Goal: Answer question/provide support: Share knowledge or assist other users

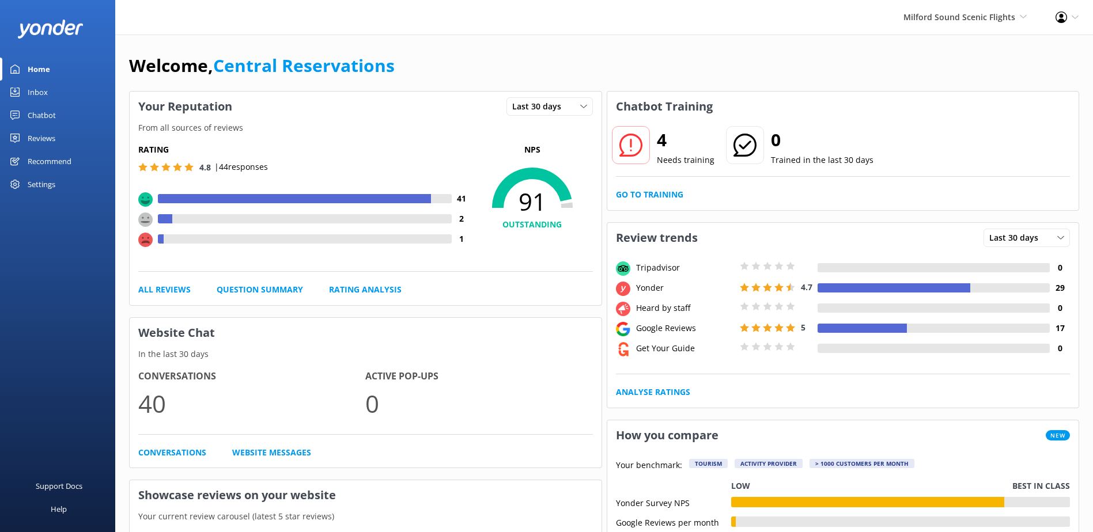
click at [57, 92] on link "Inbox" at bounding box center [57, 92] width 115 height 23
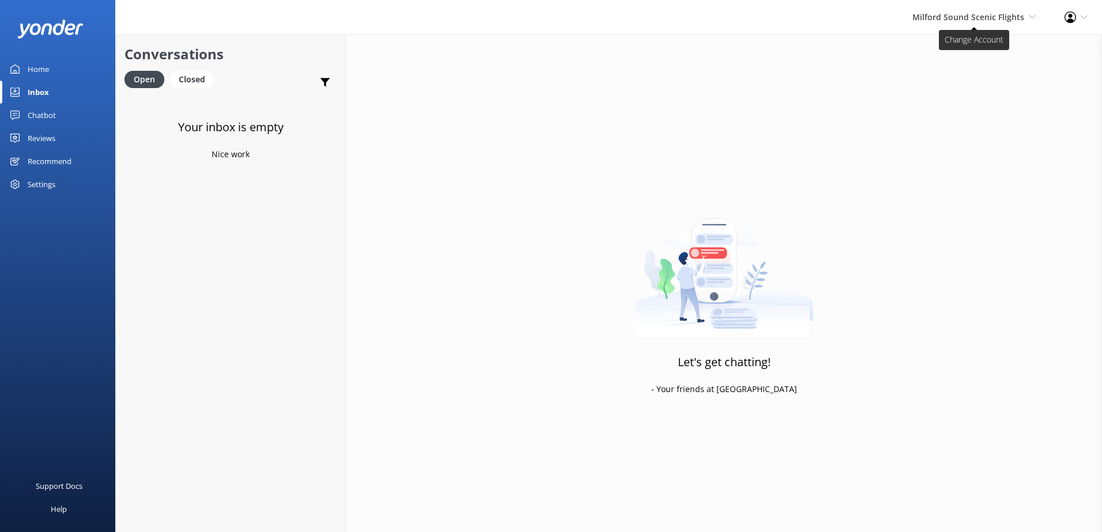
click at [974, 13] on span "Milford Sound Scenic Flights" at bounding box center [968, 17] width 112 height 11
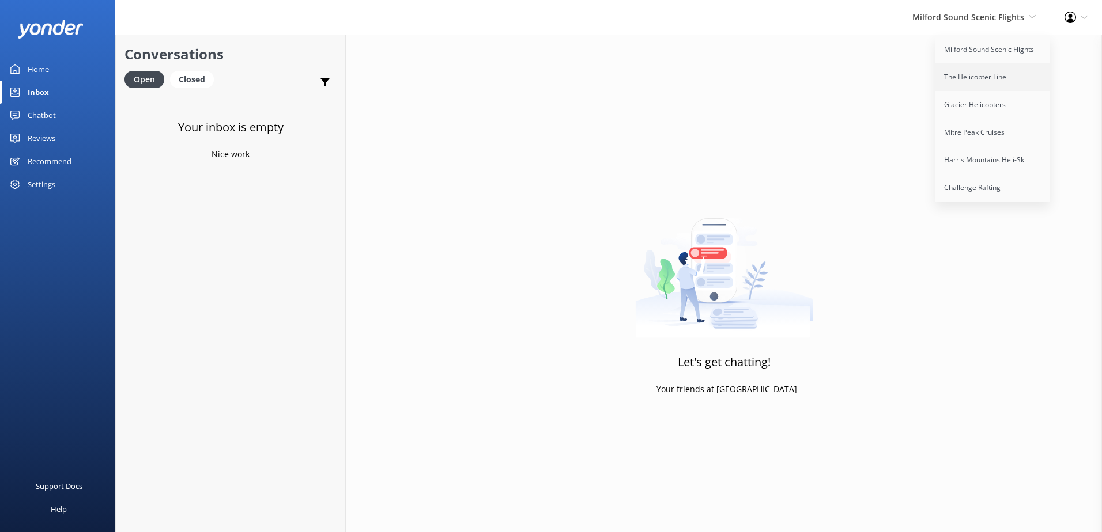
click at [983, 78] on link "The Helicopter Line" at bounding box center [992, 77] width 115 height 28
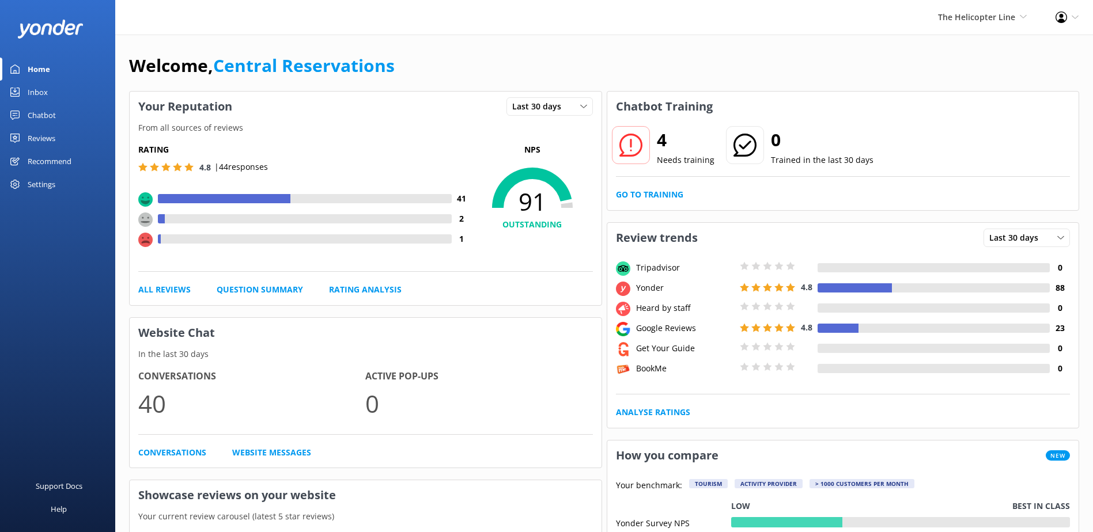
click at [29, 89] on div "Inbox" at bounding box center [38, 92] width 20 height 23
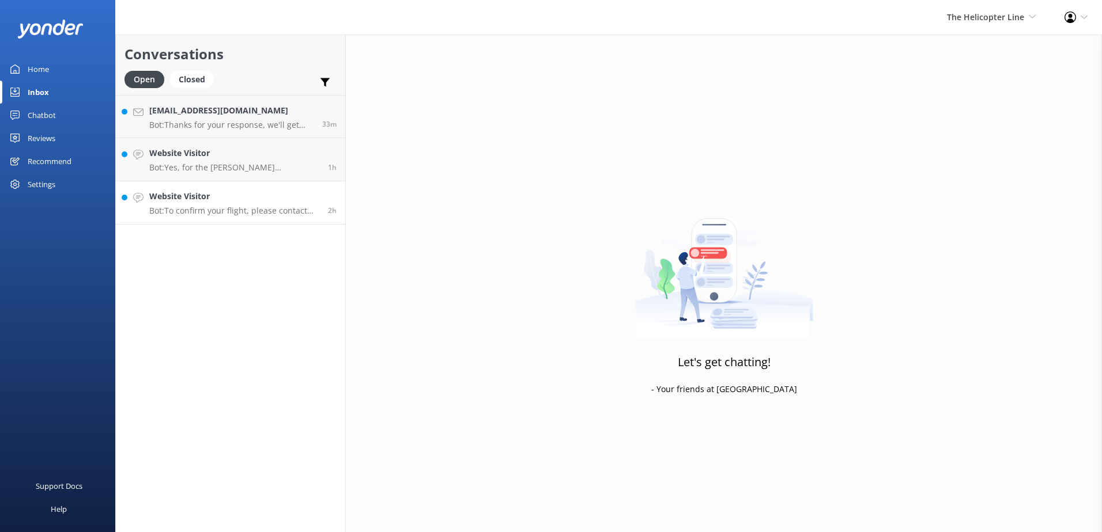
click at [186, 218] on link "Website Visitor Bot: To confirm your flight, please contact the relevant base: …" at bounding box center [230, 203] width 229 height 43
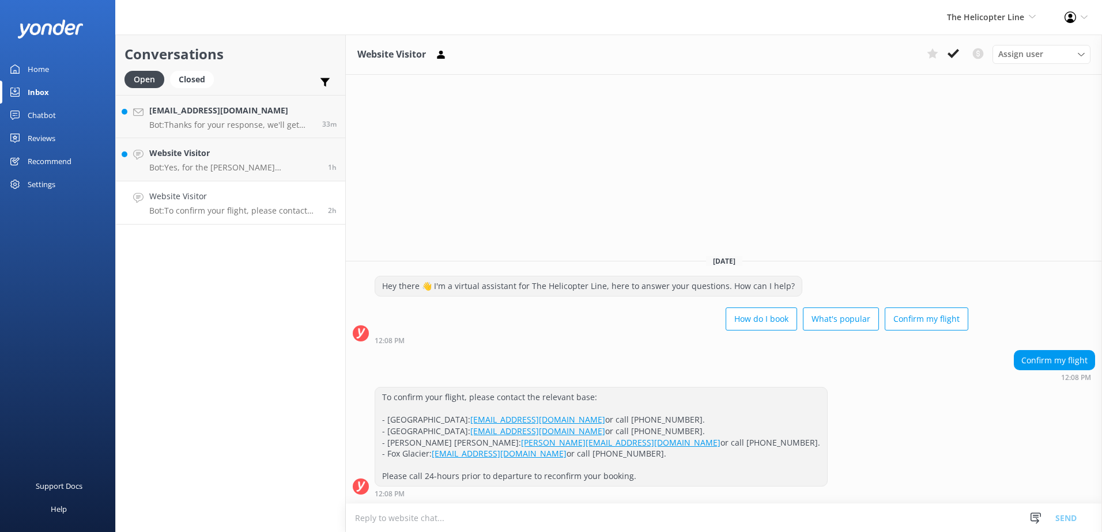
click at [339, 204] on link "Website Visitor Bot: To confirm your flight, please contact the relevant base: …" at bounding box center [230, 203] width 229 height 43
drag, startPoint x: 951, startPoint y: 48, endPoint x: 905, endPoint y: 52, distance: 46.3
click at [951, 49] on icon at bounding box center [953, 54] width 12 height 12
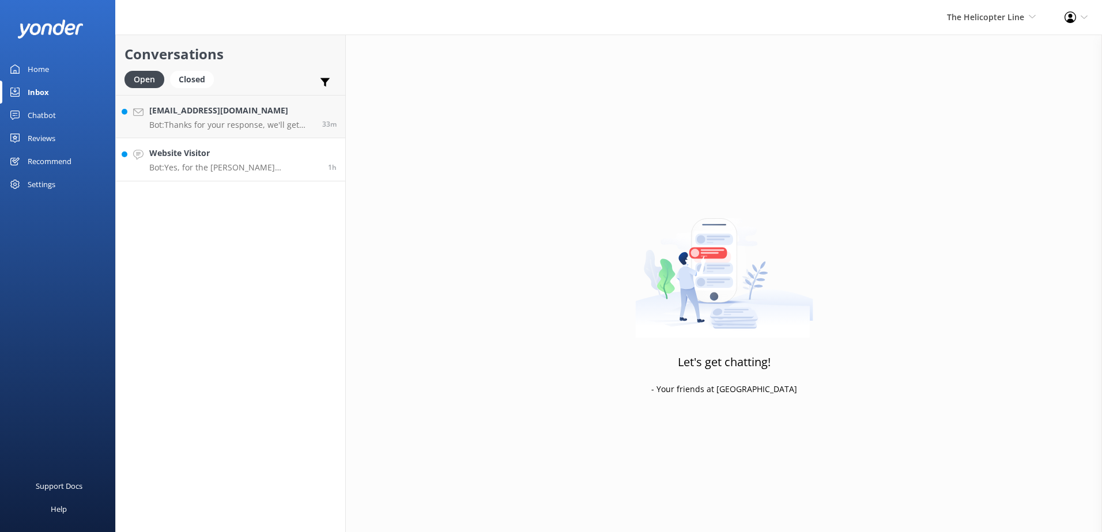
click at [252, 154] on h4 "Website Visitor" at bounding box center [234, 153] width 170 height 13
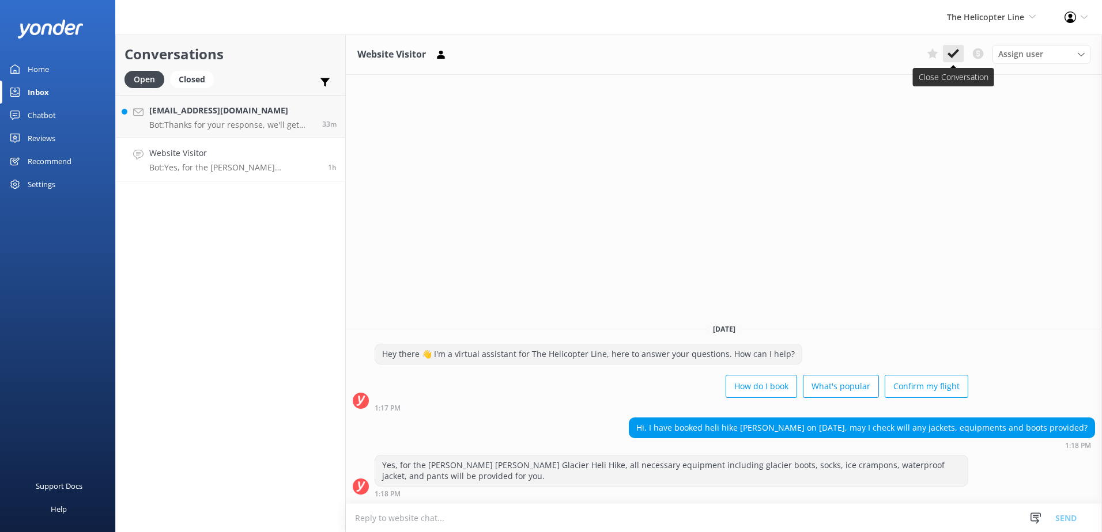
click at [951, 54] on icon at bounding box center [953, 54] width 12 height 12
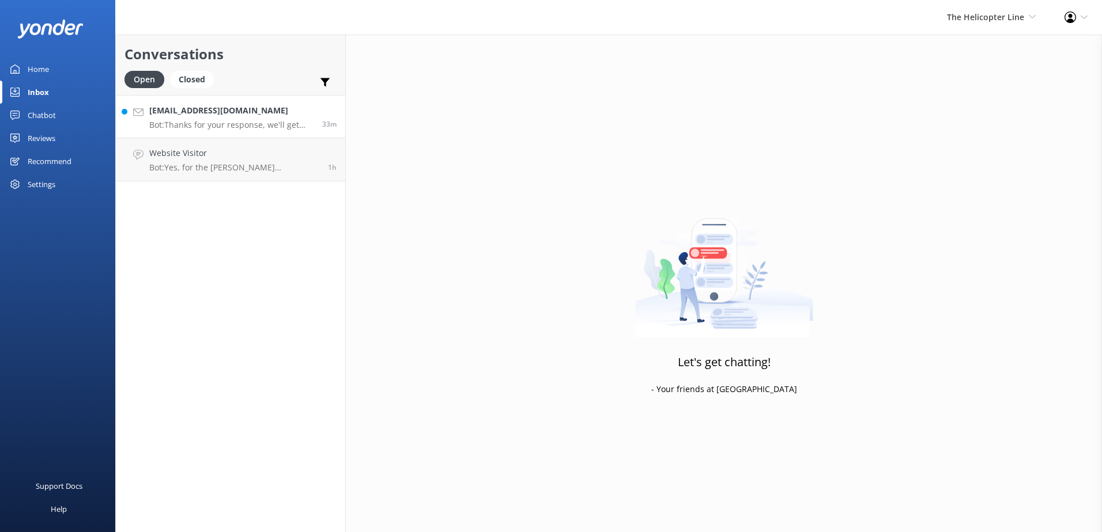
click at [177, 118] on div "[EMAIL_ADDRESS][DOMAIN_NAME] Bot: Thanks for your response, we'll get back to y…" at bounding box center [231, 116] width 164 height 25
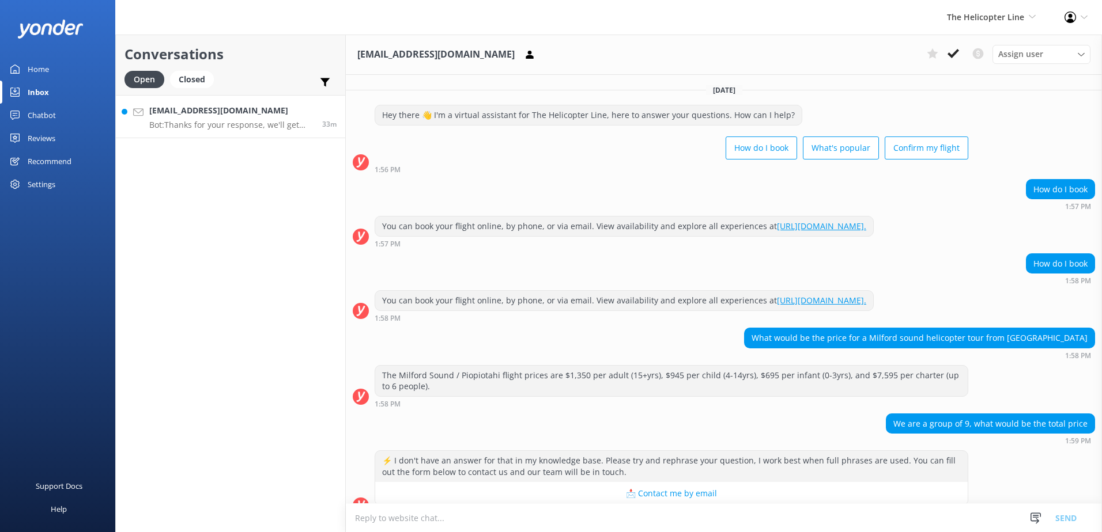
scroll to position [116, 0]
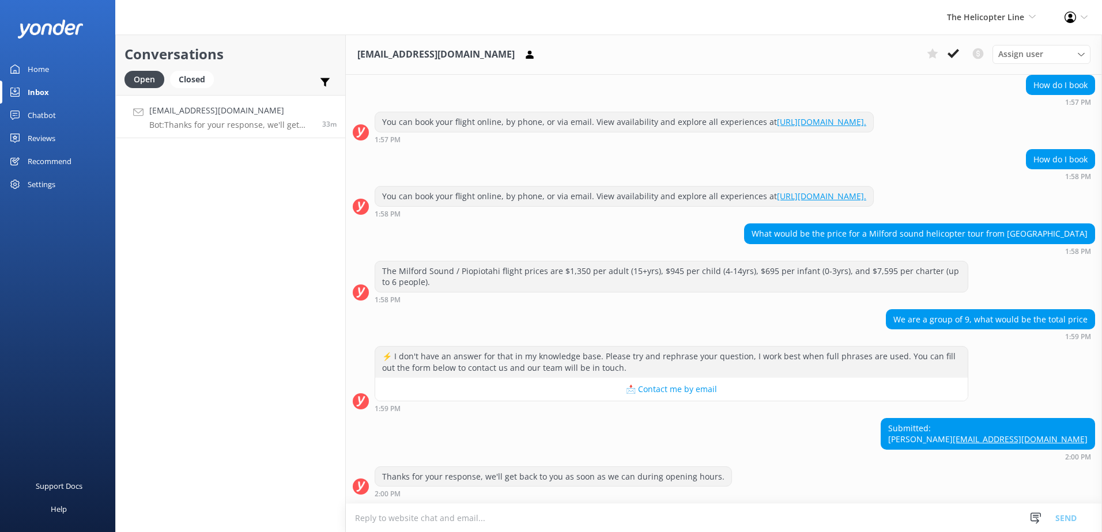
click at [774, 517] on div "[EMAIL_ADDRESS][DOMAIN_NAME] Assign user [PERSON_NAME] [PERSON_NAME] [PERSON_NA…" at bounding box center [724, 284] width 756 height 498
click at [757, 515] on textarea at bounding box center [724, 518] width 756 height 28
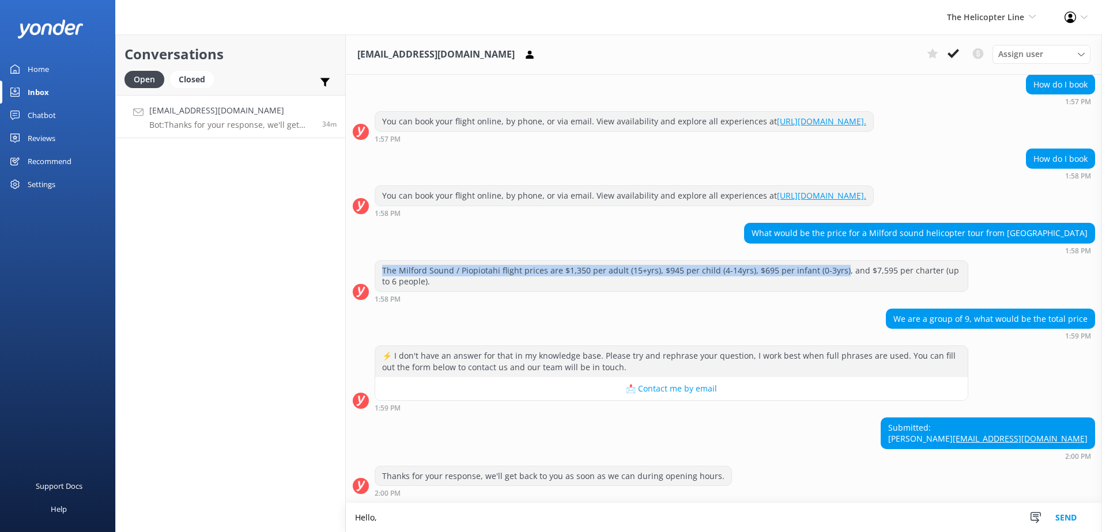
drag, startPoint x: 382, startPoint y: 262, endPoint x: 835, endPoint y: 258, distance: 452.9
click at [835, 261] on div "The Milford Sound / Piopiotahi flight prices are $1,350 per adult (15+yrs), $94…" at bounding box center [671, 276] width 592 height 31
copy div "The Milford Sound / Piopiotahi flight prices are $1,350 per adult (15+yrs), $94…"
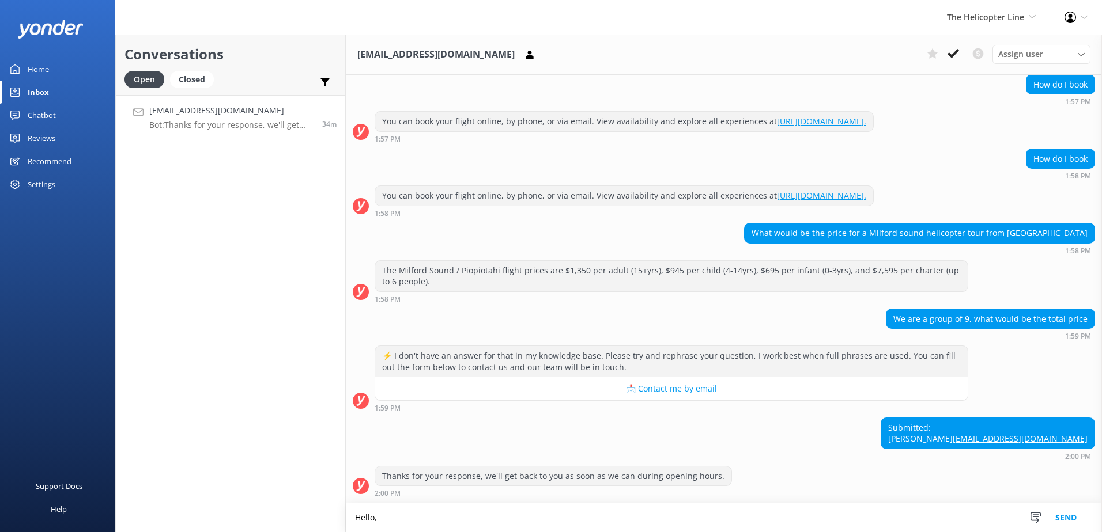
click at [405, 516] on textarea "Hello," at bounding box center [724, 518] width 756 height 29
paste textarea "The Milford Sound / Piopiotahi flight prices are $1,350 per adult (15+yrs), $94…"
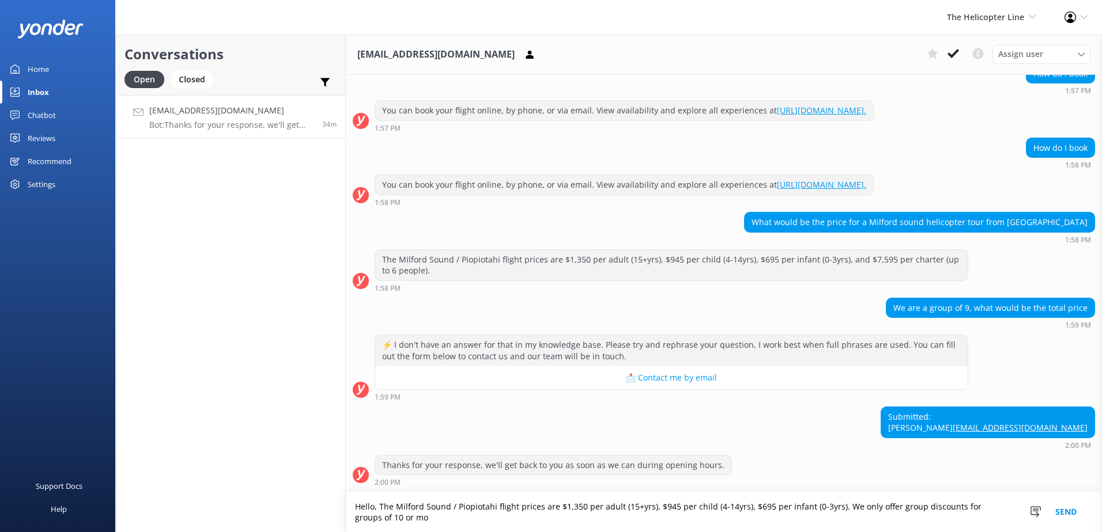
scroll to position [127, 0]
type textarea "Hello, The Milford Sound / Piopiotahi flight prices are $1,350 per adult (15+yr…"
click at [1062, 515] on button "Send" at bounding box center [1065, 513] width 43 height 40
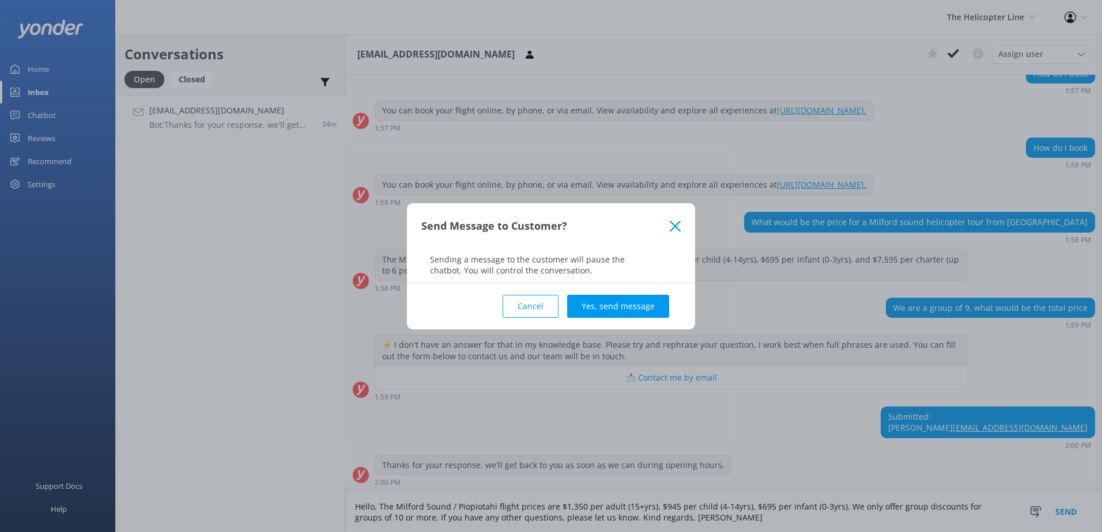
click at [594, 307] on button "Yes, send message" at bounding box center [618, 306] width 102 height 23
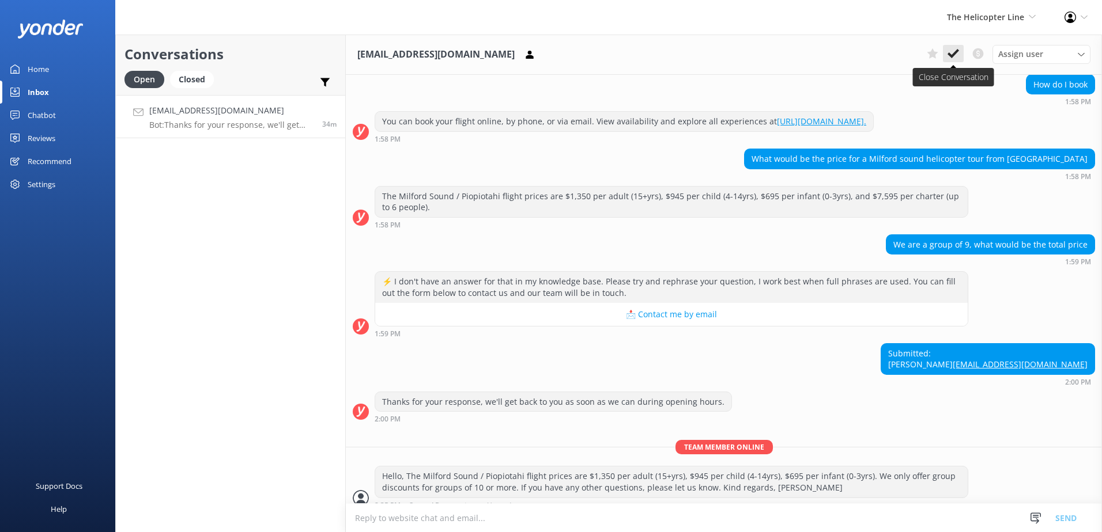
scroll to position [202, 0]
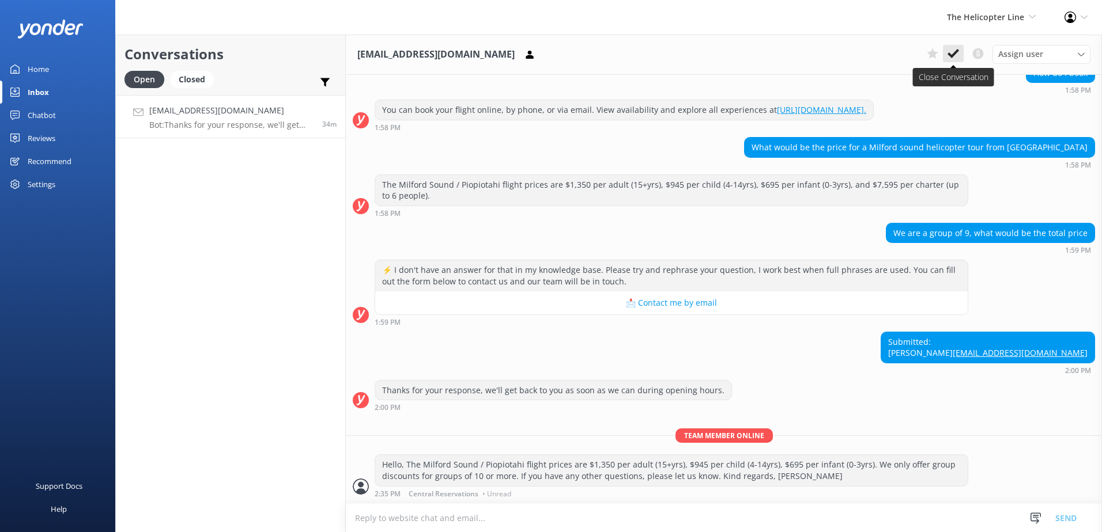
click at [951, 56] on use at bounding box center [953, 53] width 12 height 9
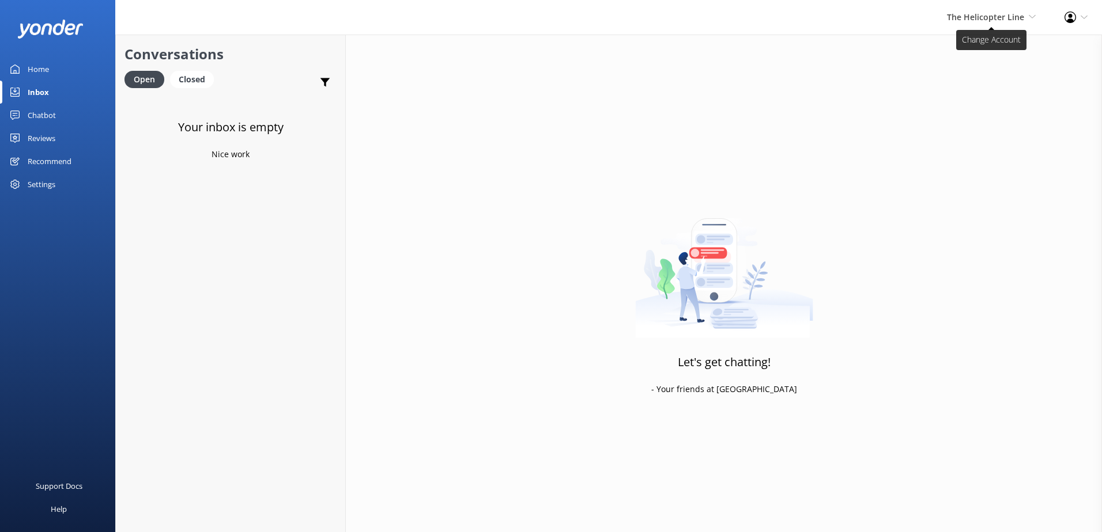
click at [1015, 21] on span "The Helicopter Line" at bounding box center [985, 17] width 77 height 11
click at [1001, 101] on link "Glacier Helicopters" at bounding box center [992, 105] width 115 height 28
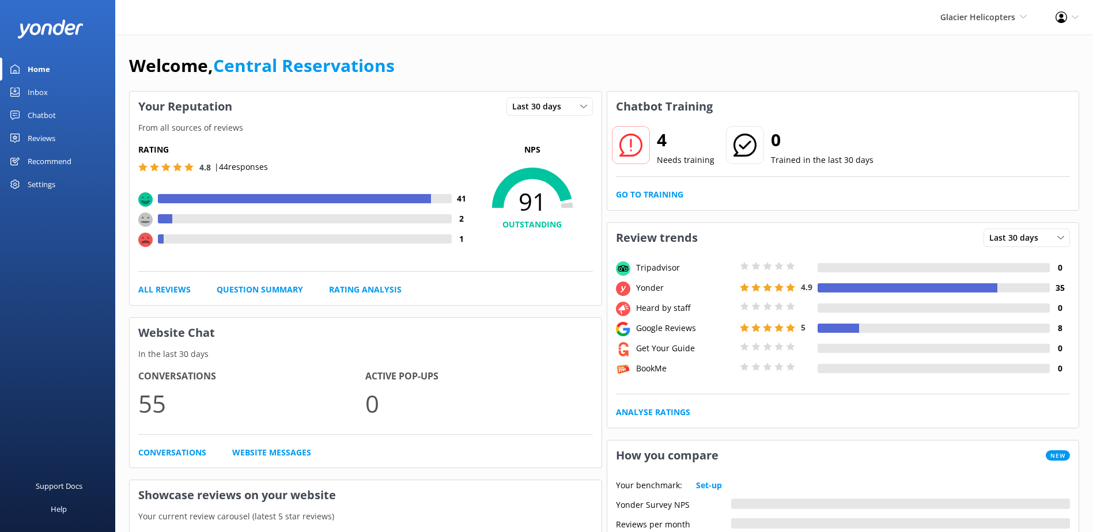
click at [40, 90] on div "Inbox" at bounding box center [38, 92] width 20 height 23
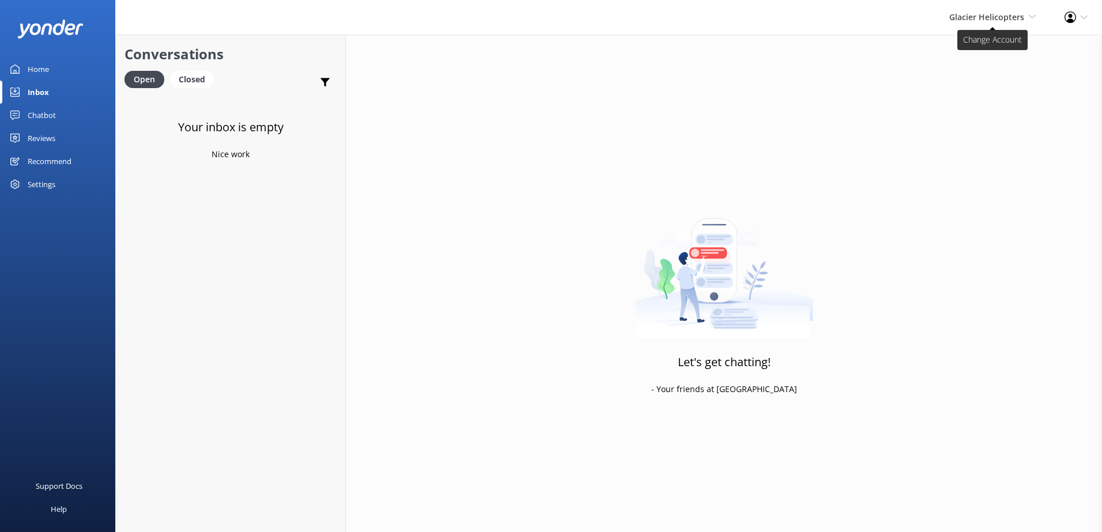
click at [955, 14] on span "Glacier Helicopters" at bounding box center [986, 17] width 75 height 11
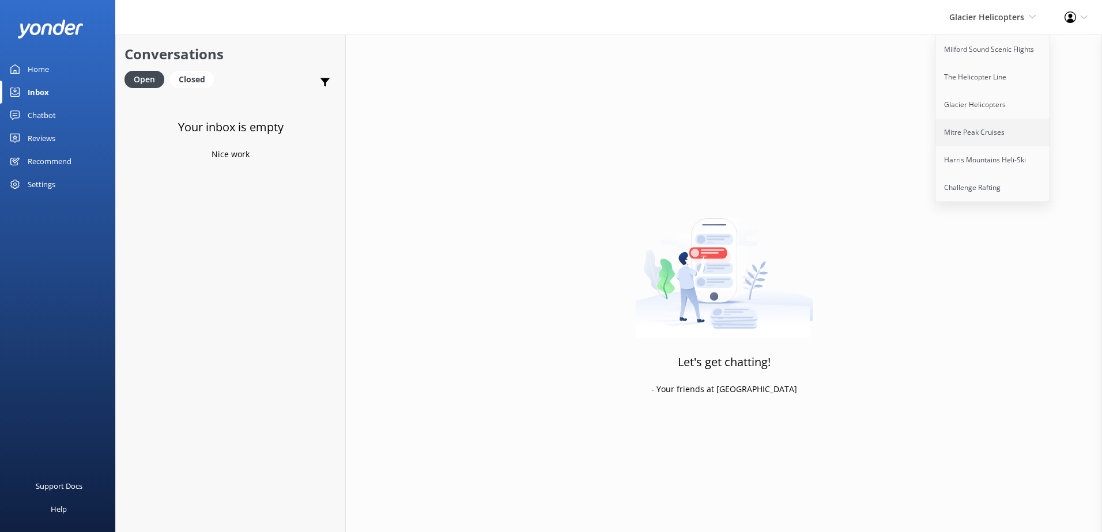
click at [965, 127] on link "Mitre Peak Cruises" at bounding box center [992, 133] width 115 height 28
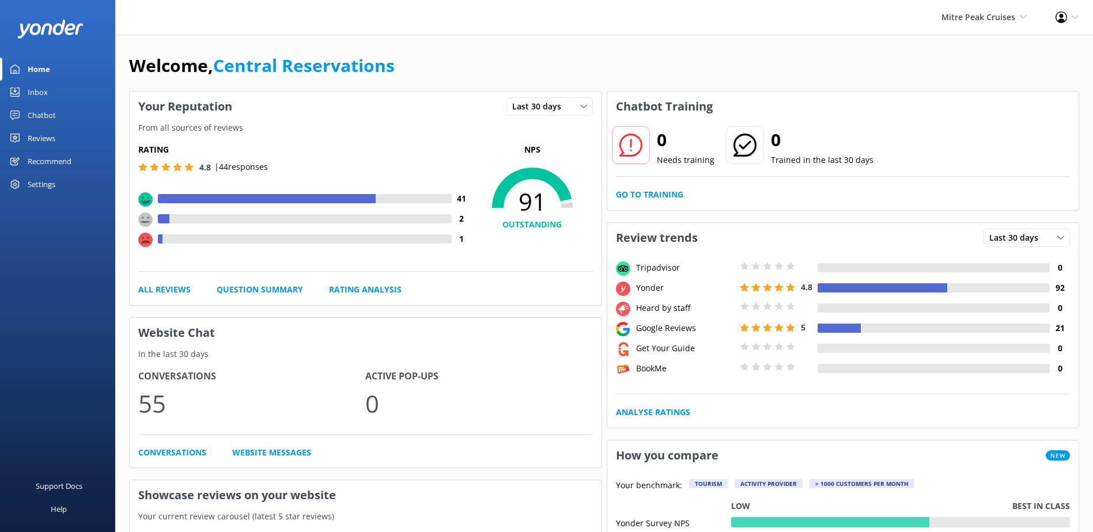
click at [42, 96] on div "Inbox" at bounding box center [38, 92] width 20 height 23
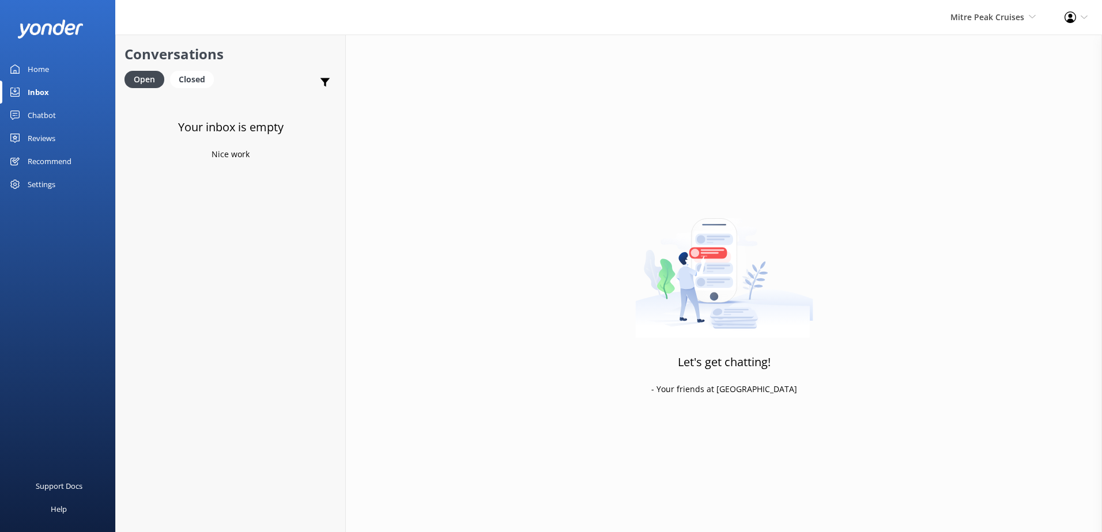
click at [1023, 25] on div "Mitre Peak Cruises Milford Sound Scenic Flights The Helicopter Line Glacier Hel…" at bounding box center [993, 17] width 114 height 35
click at [985, 153] on link "Harris Mountains Heli-Ski" at bounding box center [992, 160] width 115 height 28
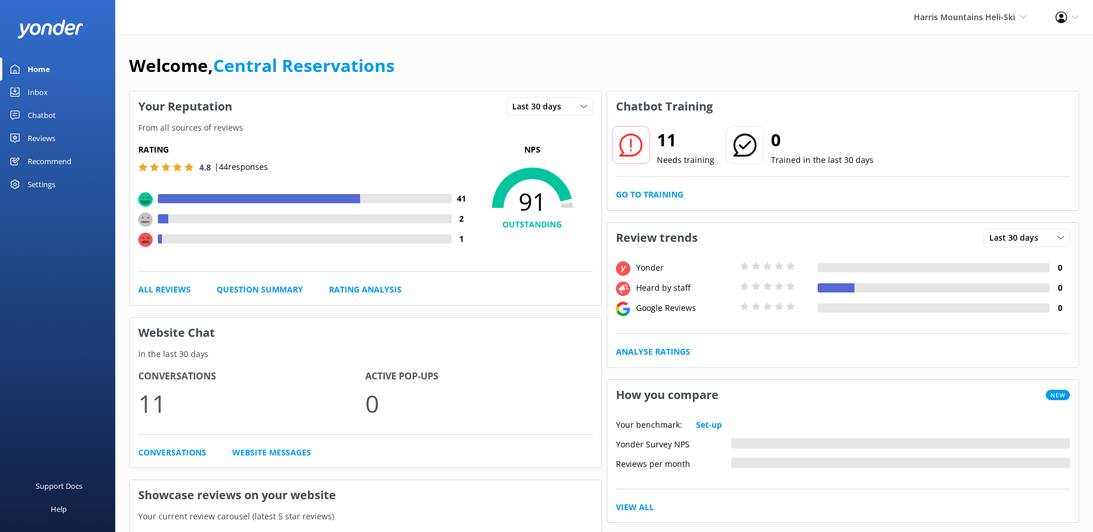
click at [68, 91] on link "Inbox" at bounding box center [57, 92] width 115 height 23
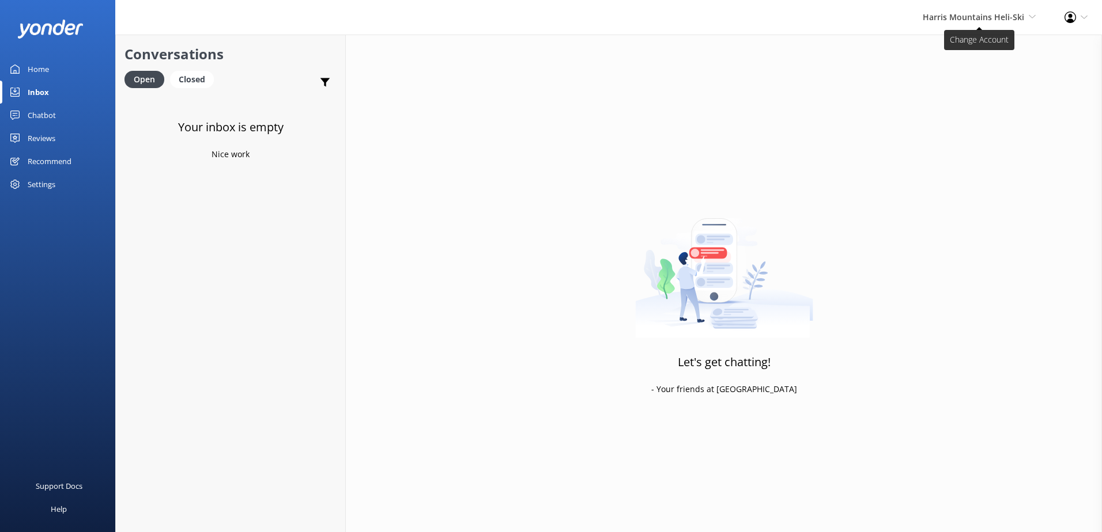
click at [958, 12] on span "Harris Mountains Heli-Ski" at bounding box center [973, 17] width 101 height 11
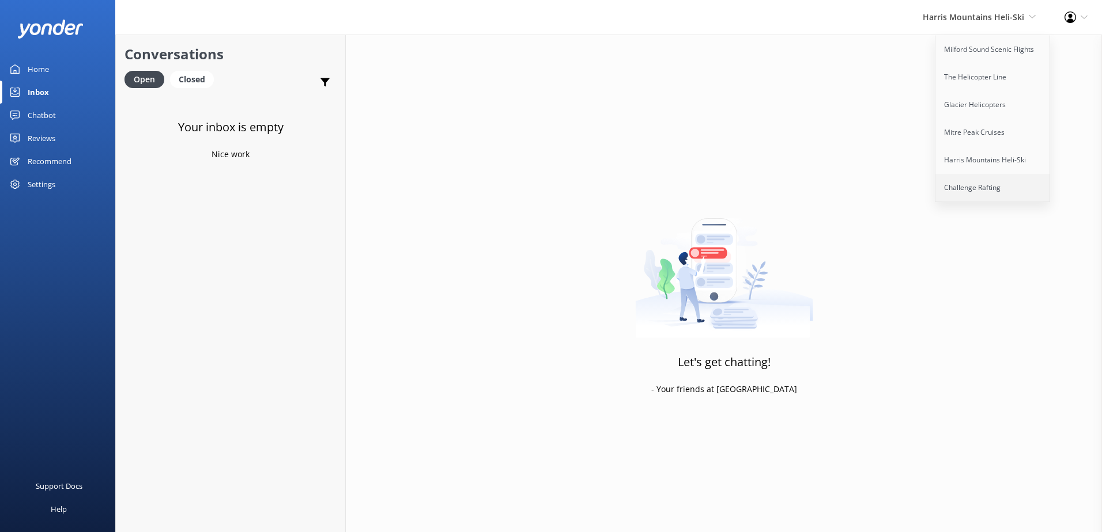
click at [989, 184] on link "Challenge Rafting" at bounding box center [992, 188] width 115 height 28
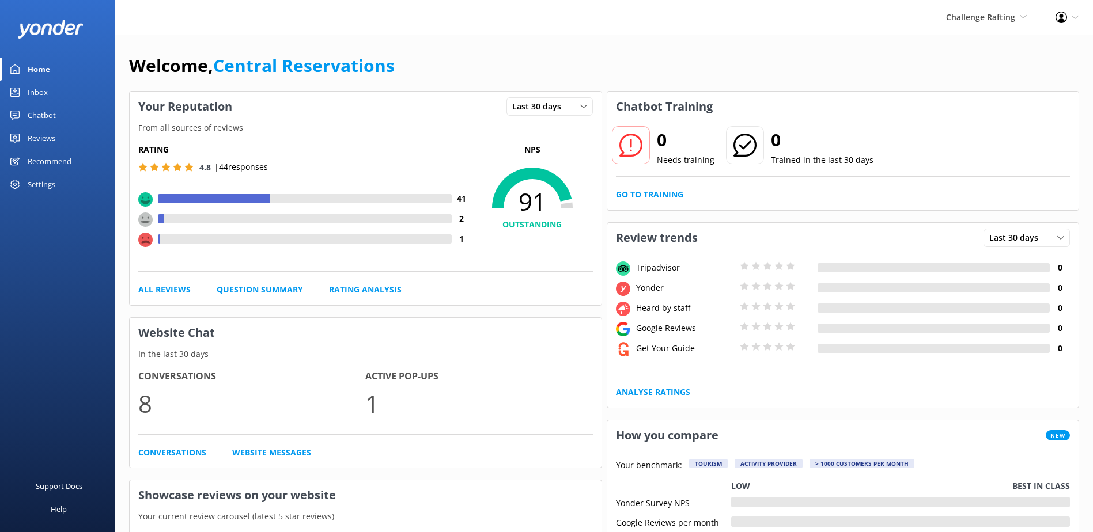
click at [37, 71] on div "Home" at bounding box center [39, 69] width 22 height 23
click at [36, 97] on div "Inbox" at bounding box center [38, 92] width 20 height 23
